Goal: Communication & Community: Answer question/provide support

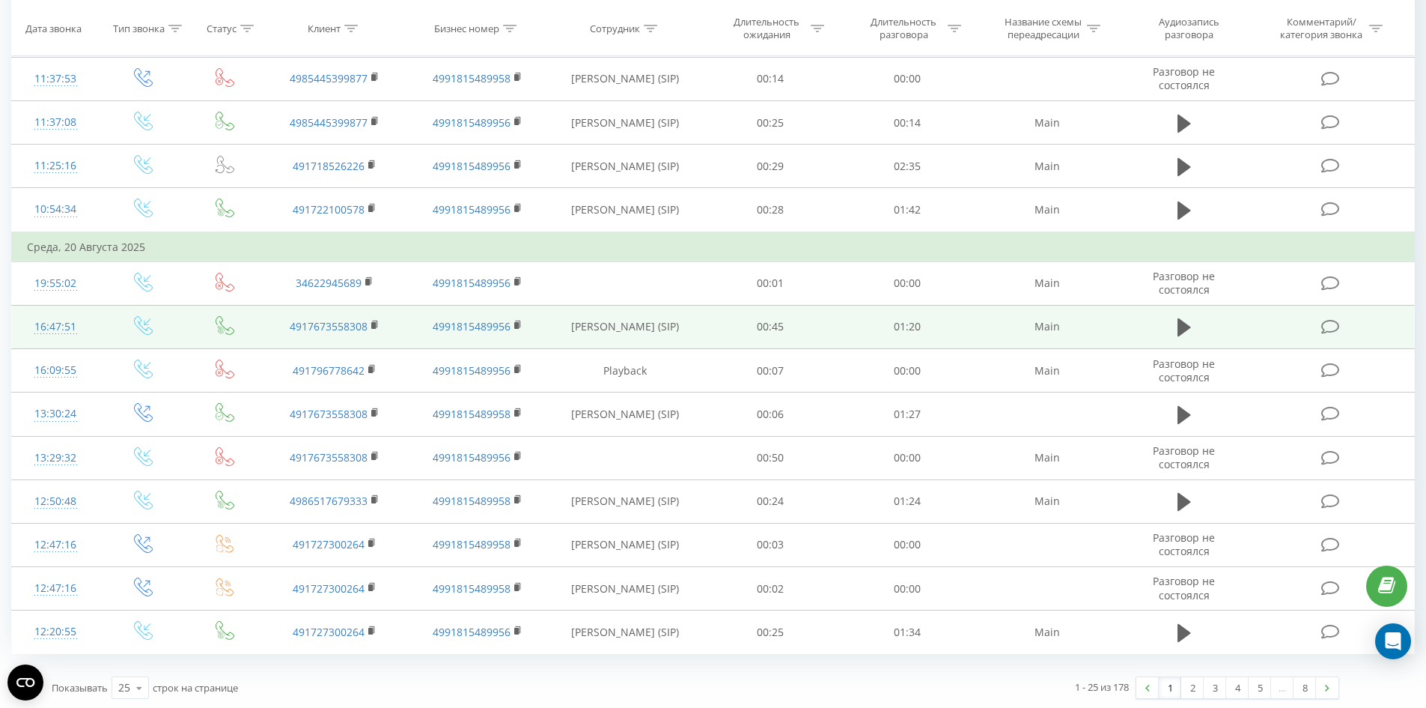
scroll to position [722, 0]
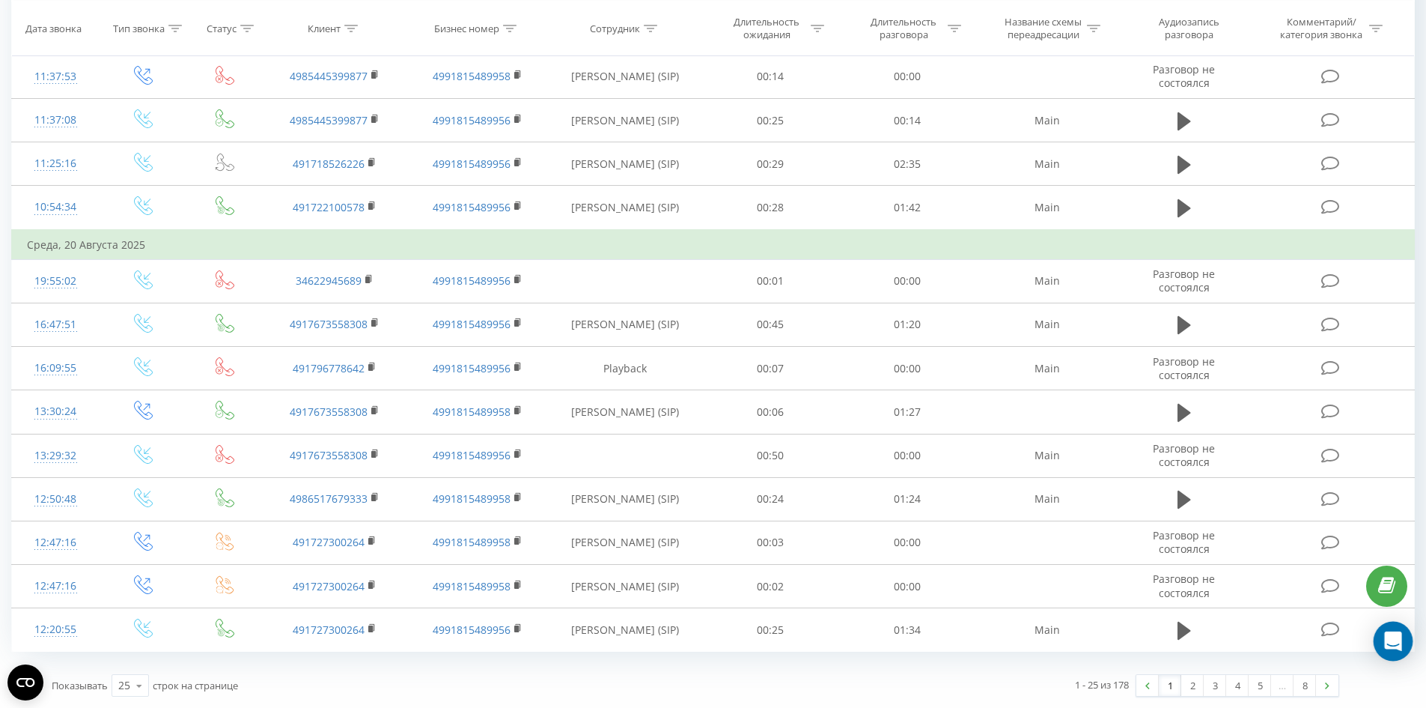
click at [1396, 640] on icon "Open Intercom Messenger" at bounding box center [1392, 640] width 17 height 19
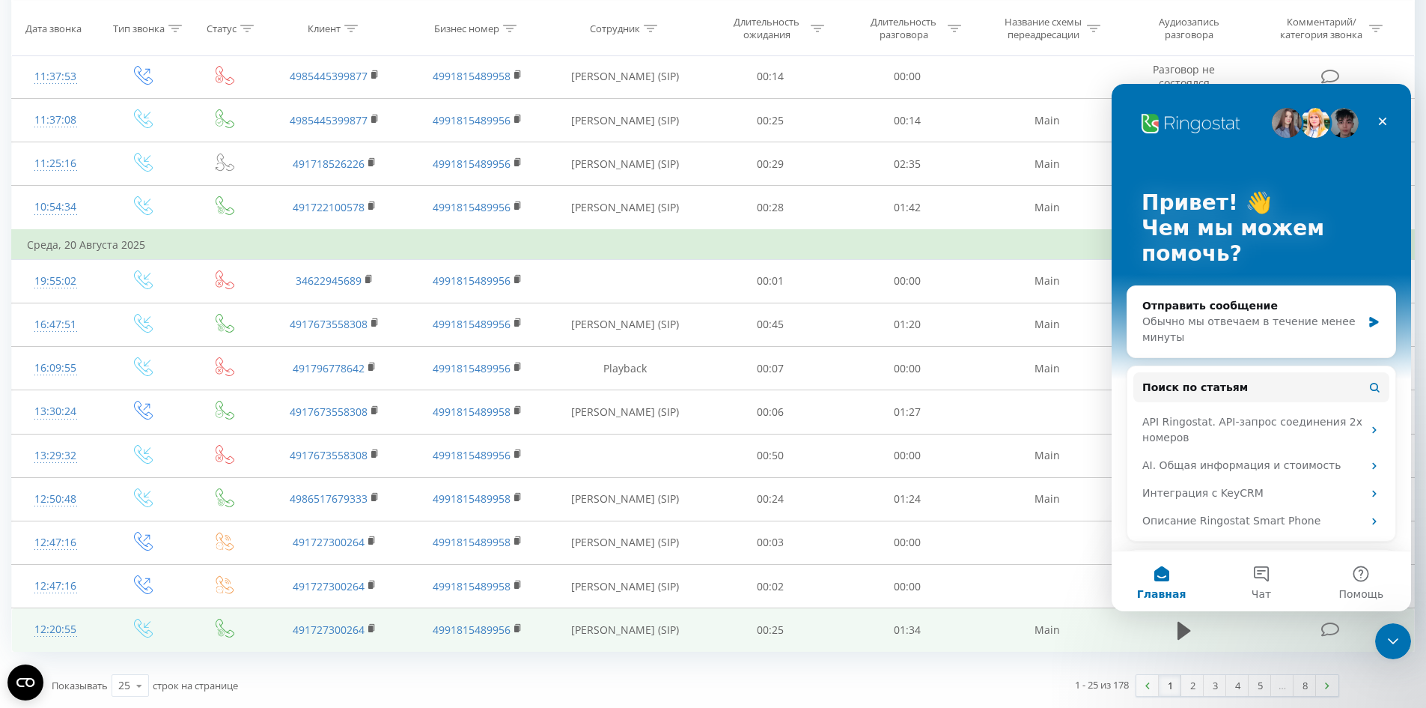
scroll to position [0, 0]
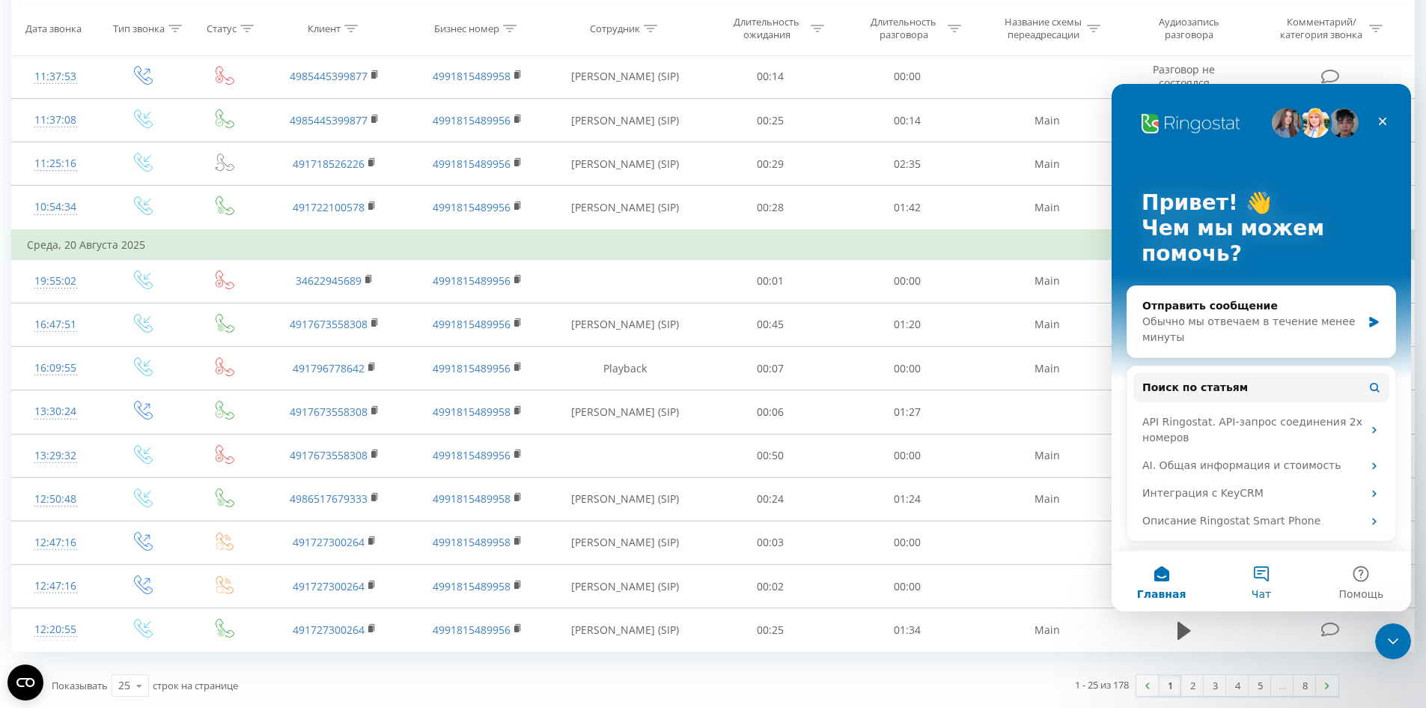
click at [1267, 571] on button "Чат" at bounding box center [1261, 581] width 100 height 60
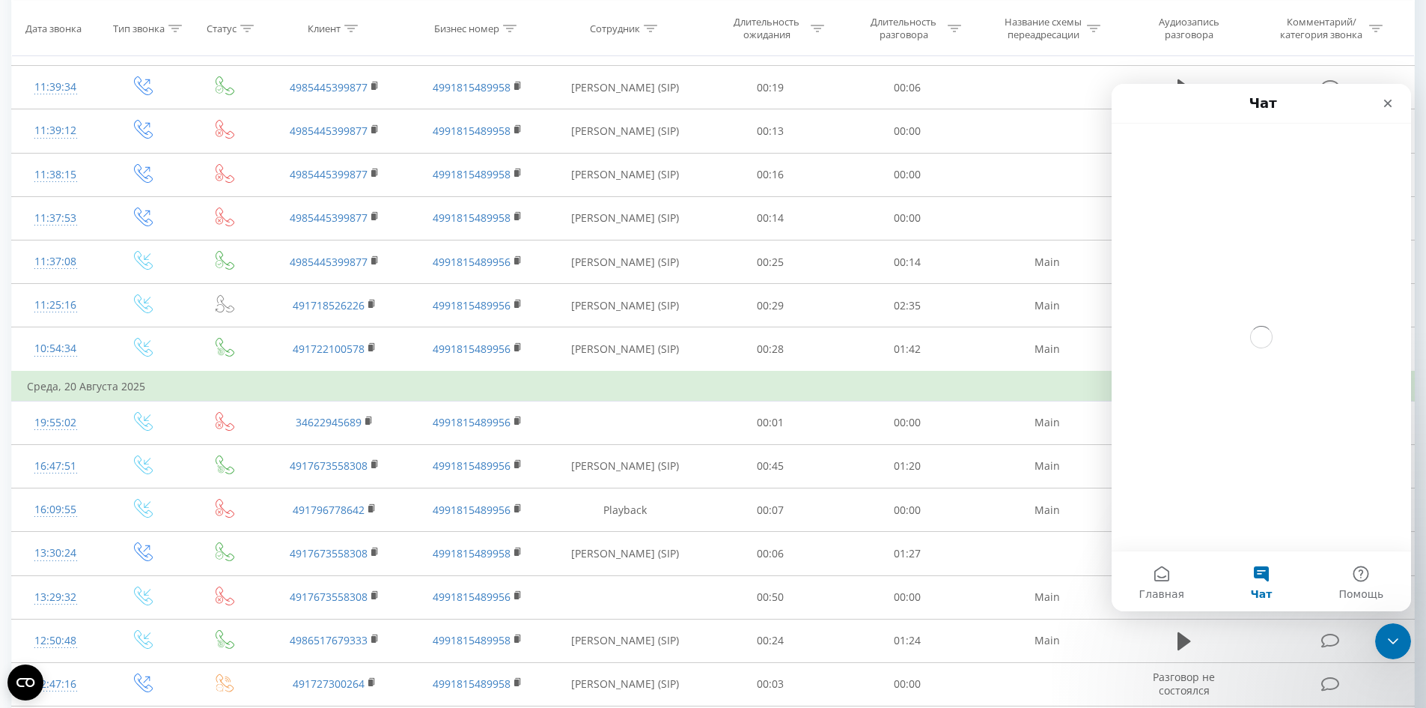
scroll to position [572, 0]
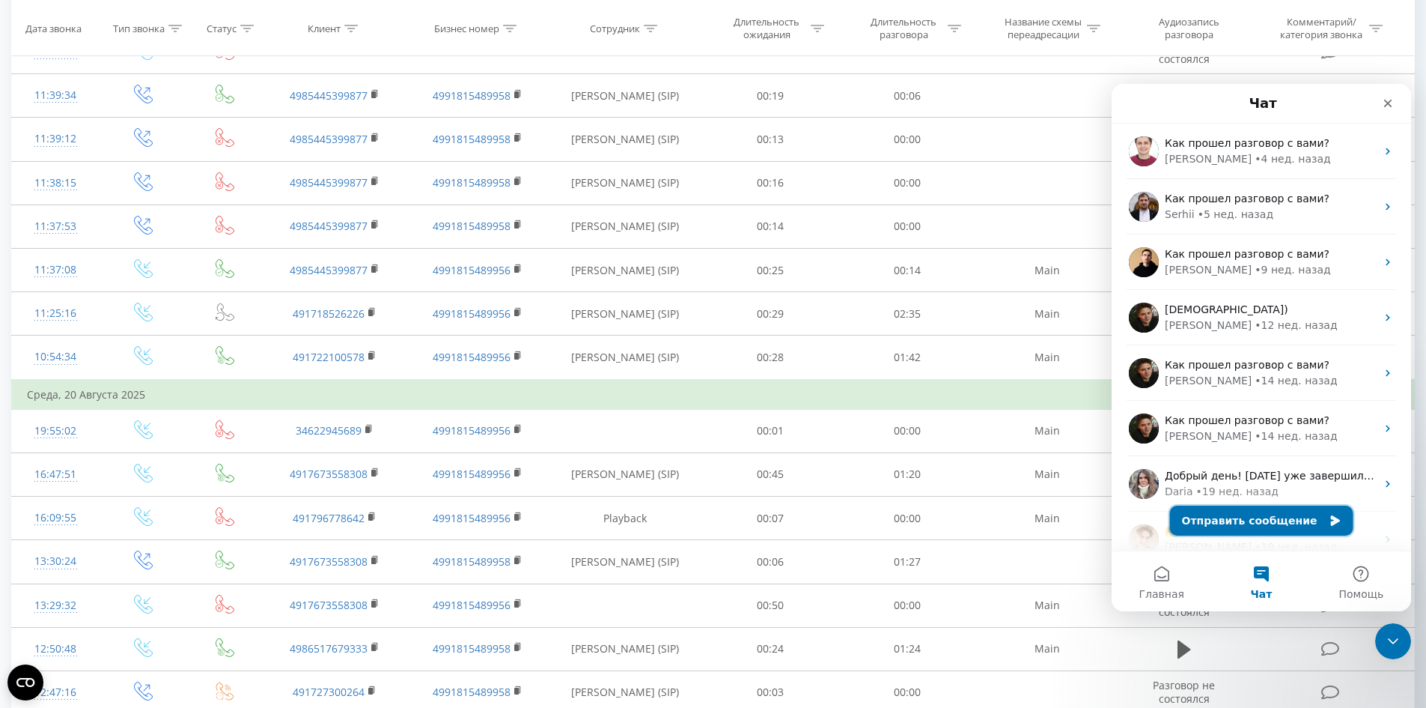
click at [1243, 529] on button "Отправить сообщение" at bounding box center [1261, 520] width 183 height 30
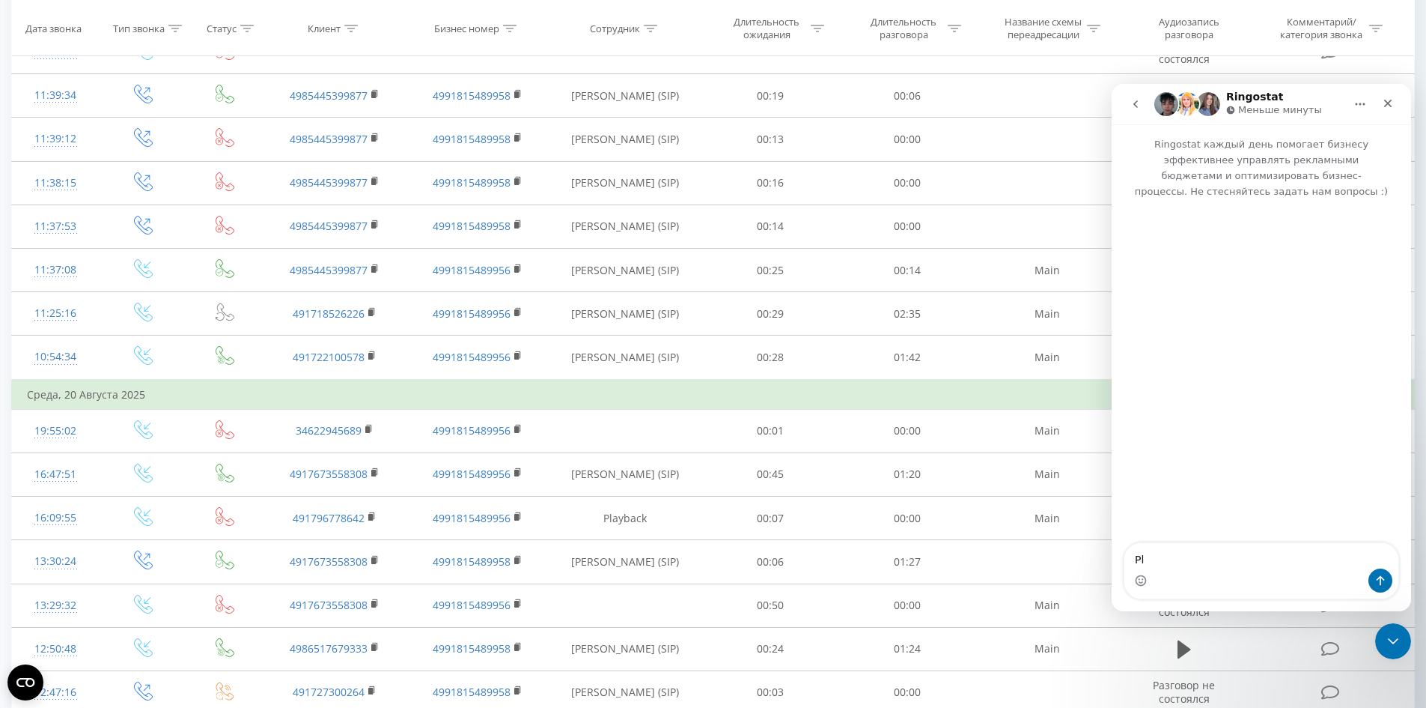
type textarea "P"
click at [1317, 547] on textarea "Здравствуйте, менеджеры жаловалист на качество связи." at bounding box center [1262, 548] width 274 height 40
click at [1320, 547] on textarea "Здравствуйте, менеджеры жаловалист на качество связи." at bounding box center [1262, 548] width 274 height 40
click at [1244, 563] on textarea "Здравствуйте, менеджеры жаловалисть на качество связи." at bounding box center [1262, 548] width 274 height 40
click at [1297, 544] on textarea "Здравствуйте, менеджеры жаловалисть на качество связи." at bounding box center [1262, 548] width 274 height 40
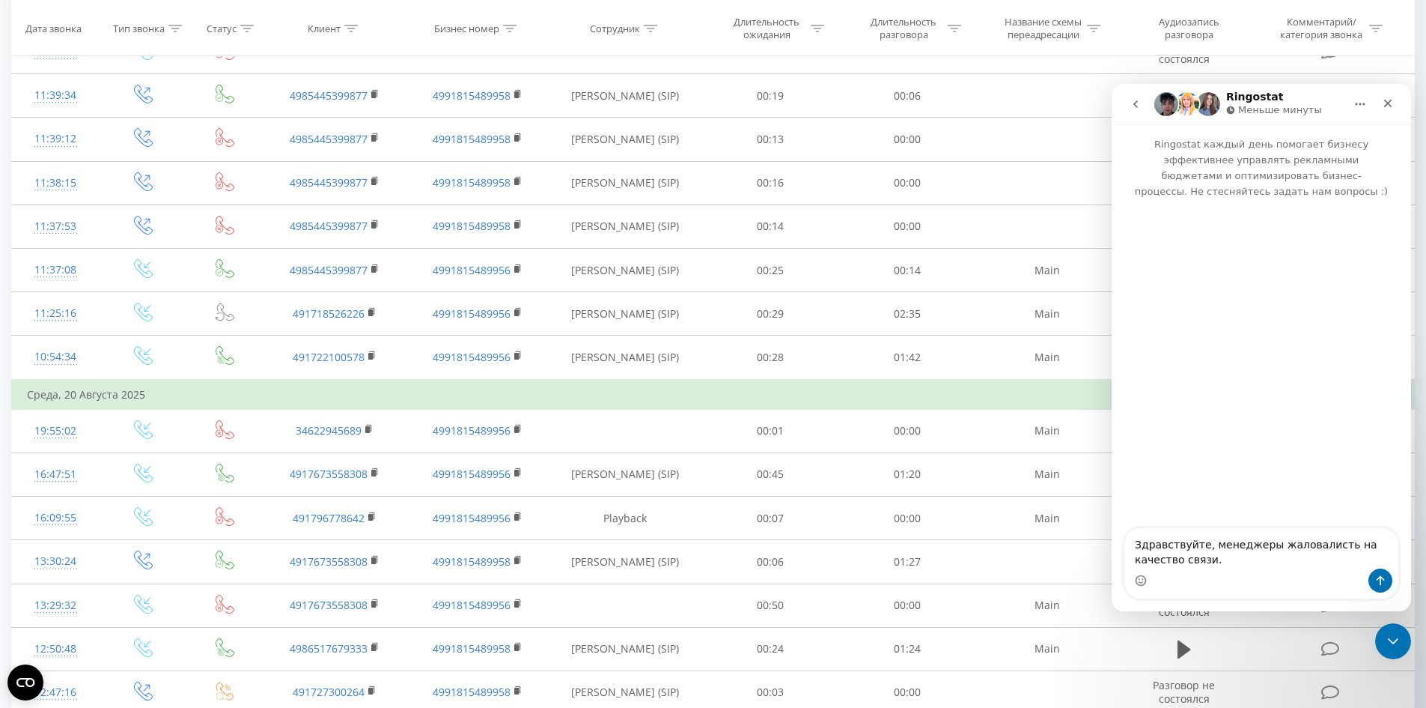
click at [1323, 544] on textarea "Здравствуйте, менеджеры жаловалисть на качество связи." at bounding box center [1262, 548] width 274 height 40
click at [1277, 562] on textarea "Здравствуйте, менеджеры жаловались на качество связи." at bounding box center [1262, 548] width 274 height 40
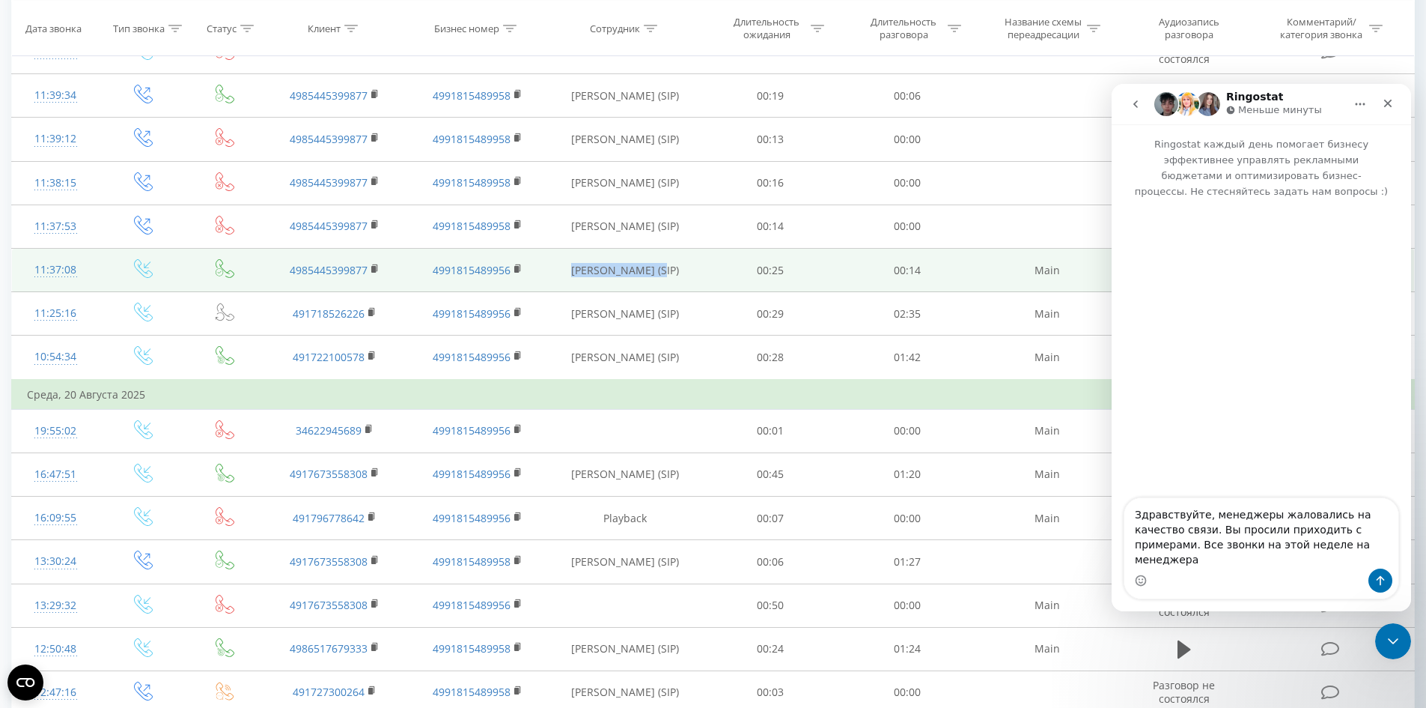
drag, startPoint x: 557, startPoint y: 270, endPoint x: 659, endPoint y: 265, distance: 102.0
click at [659, 265] on td "[PERSON_NAME] (SIP)" at bounding box center [625, 270] width 153 height 43
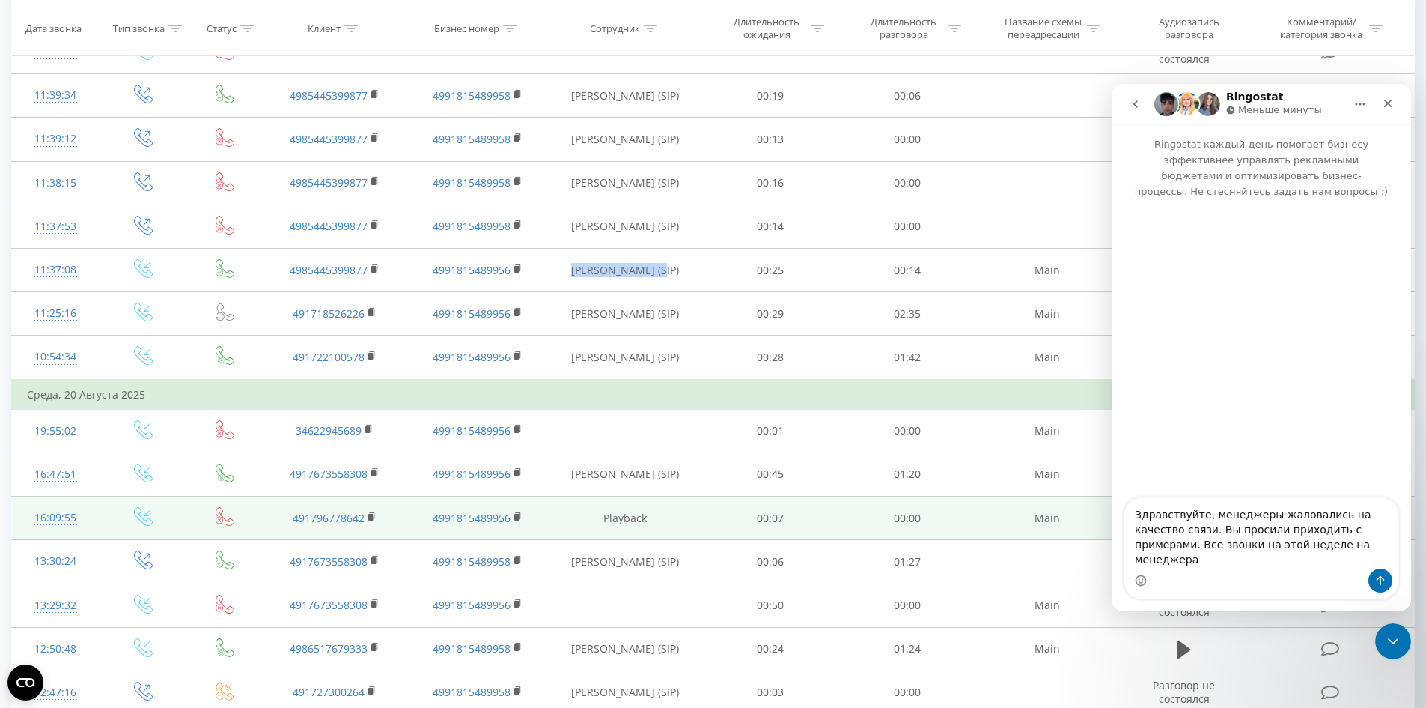
copy td "[PERSON_NAME]"
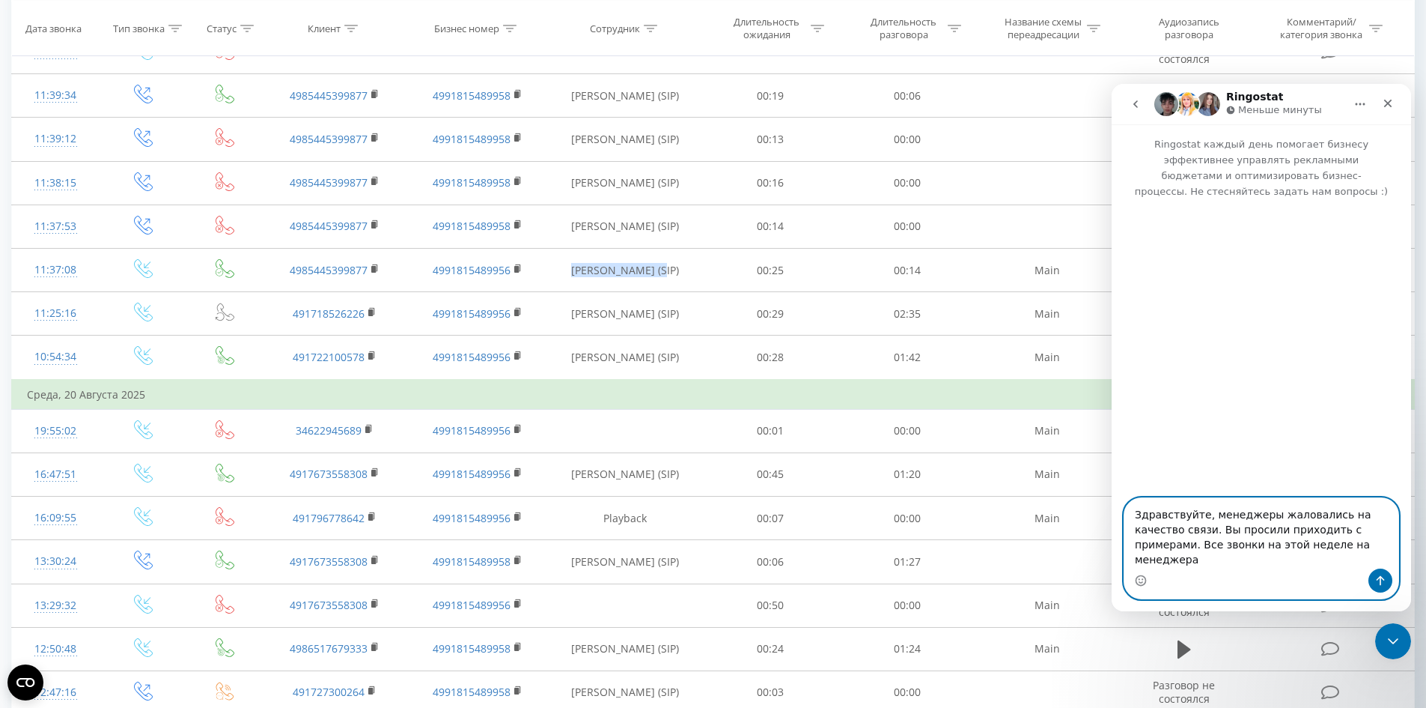
click at [1332, 558] on textarea "Здравствуйте, менеджеры жаловались на качество связи. Вы просили приходить с пр…" at bounding box center [1262, 533] width 274 height 70
paste textarea "[PERSON_NAME]"
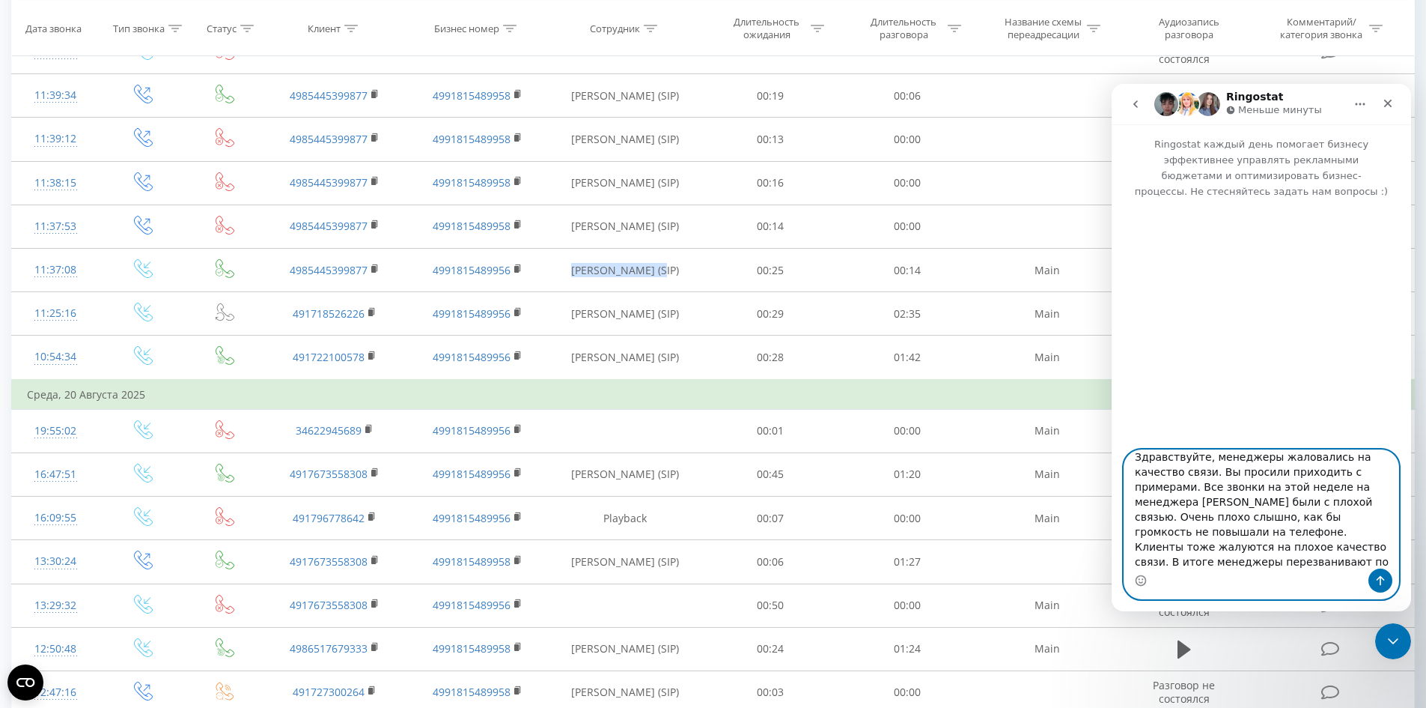
scroll to position [25, 0]
type textarea "Здравствуйте, менеджеры жаловались на качество связи. Вы просили приходить с пр…"
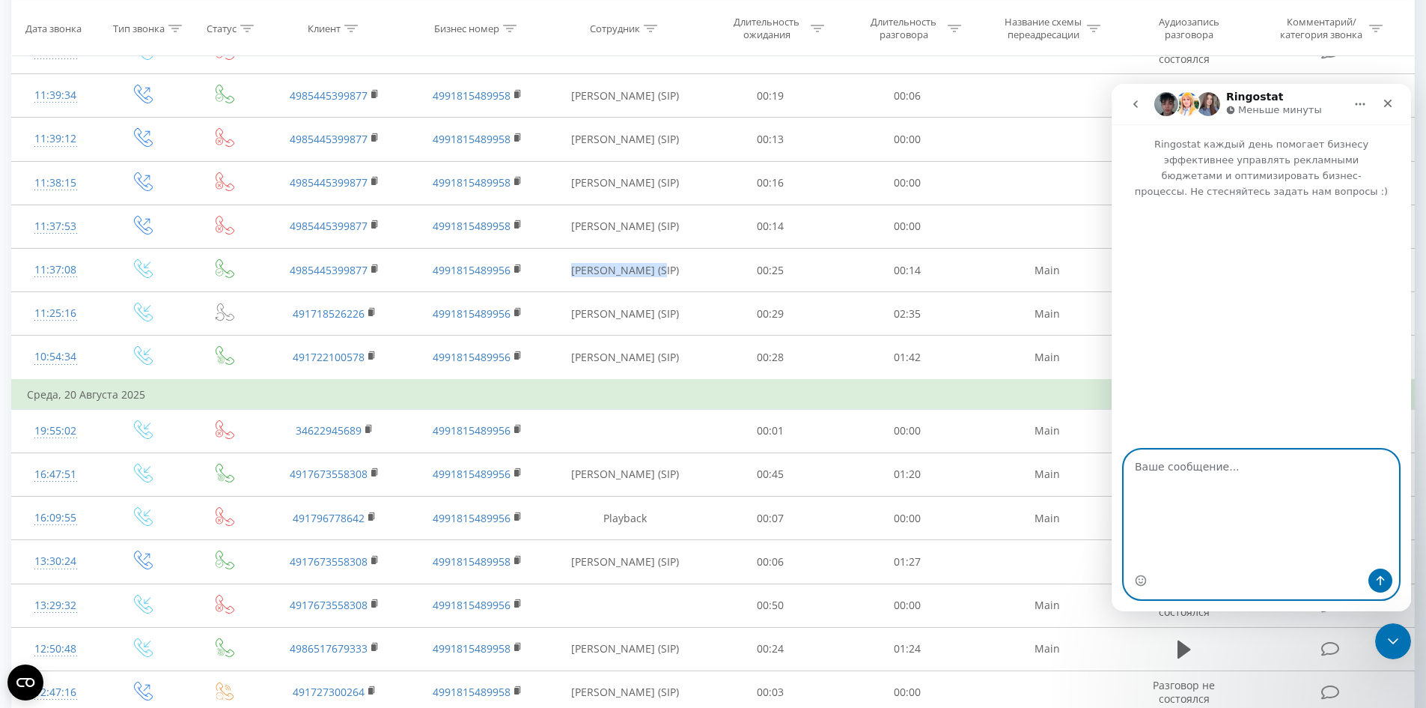
scroll to position [0, 0]
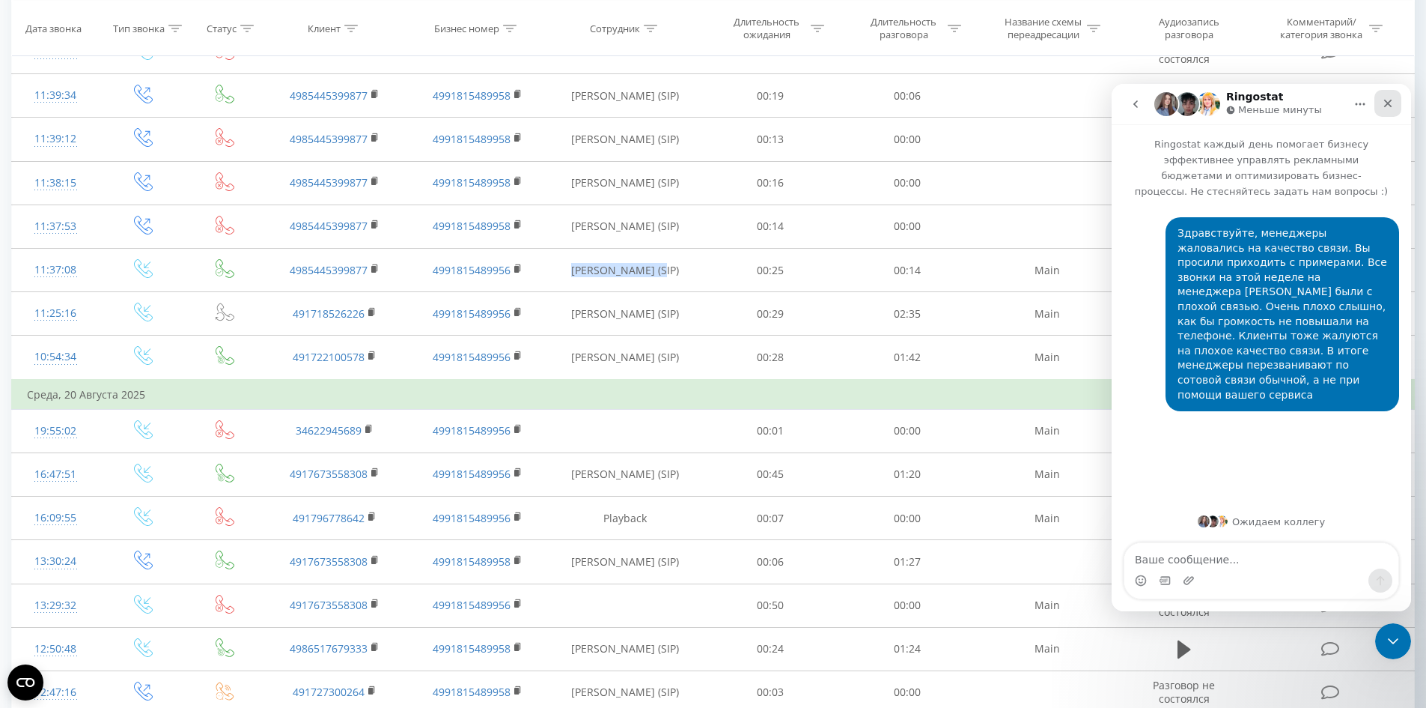
click at [1392, 103] on icon "Закрыть" at bounding box center [1388, 103] width 12 height 12
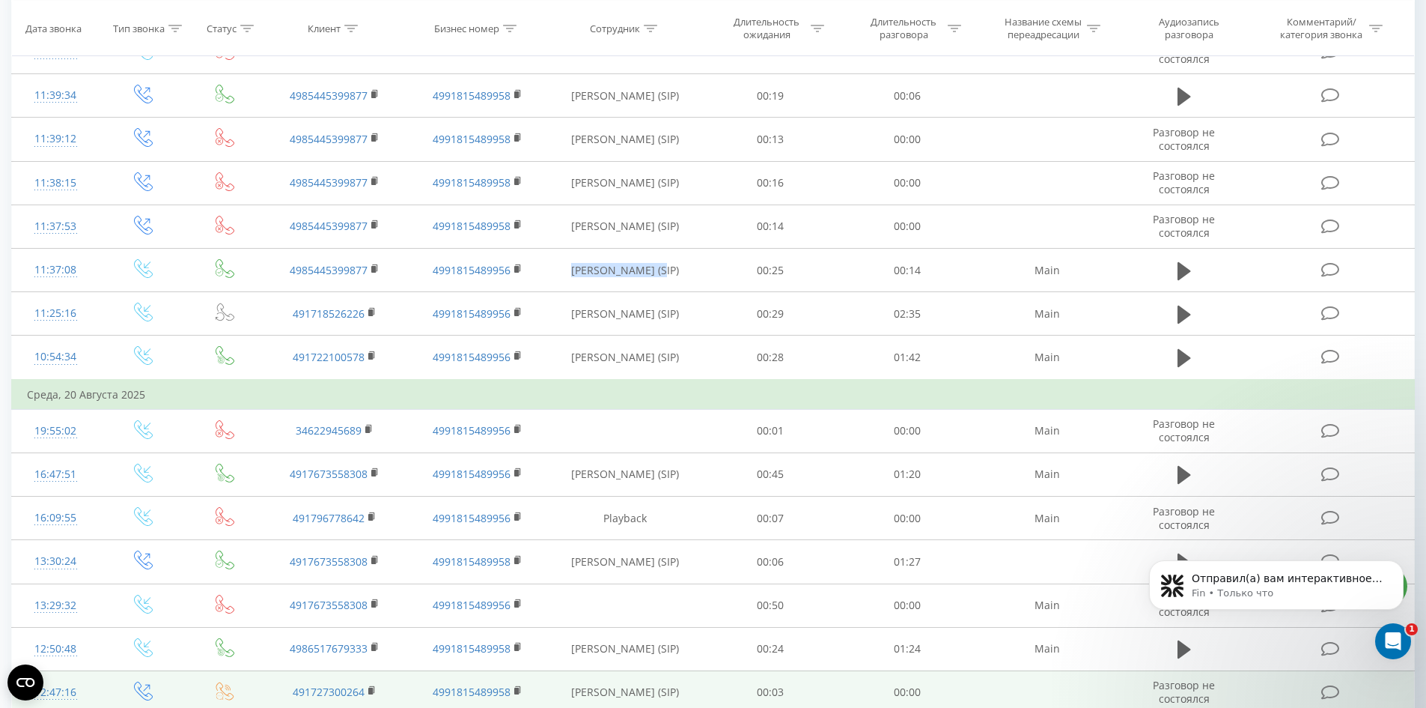
scroll to position [109, 0]
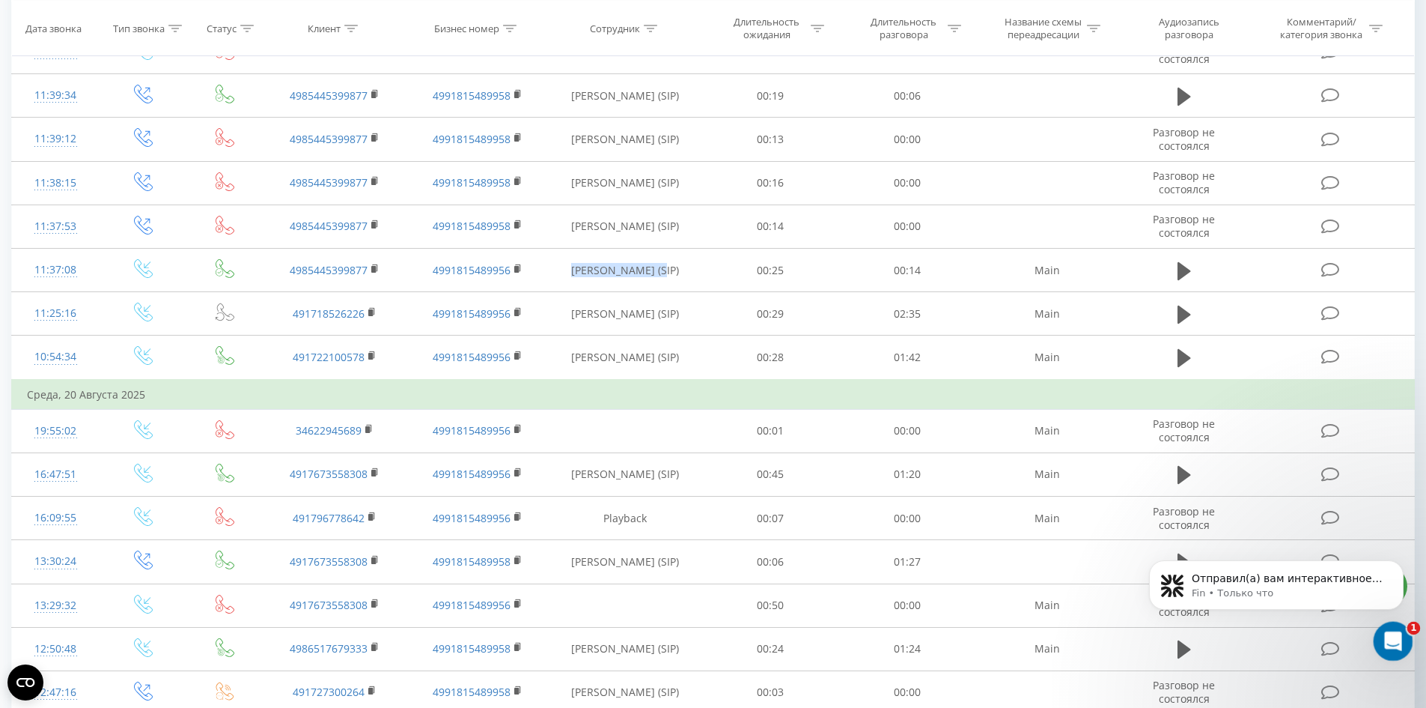
click at [1388, 637] on icon "Открыть службу сообщений Intercom" at bounding box center [1391, 639] width 25 height 25
